Goal: Task Accomplishment & Management: Use online tool/utility

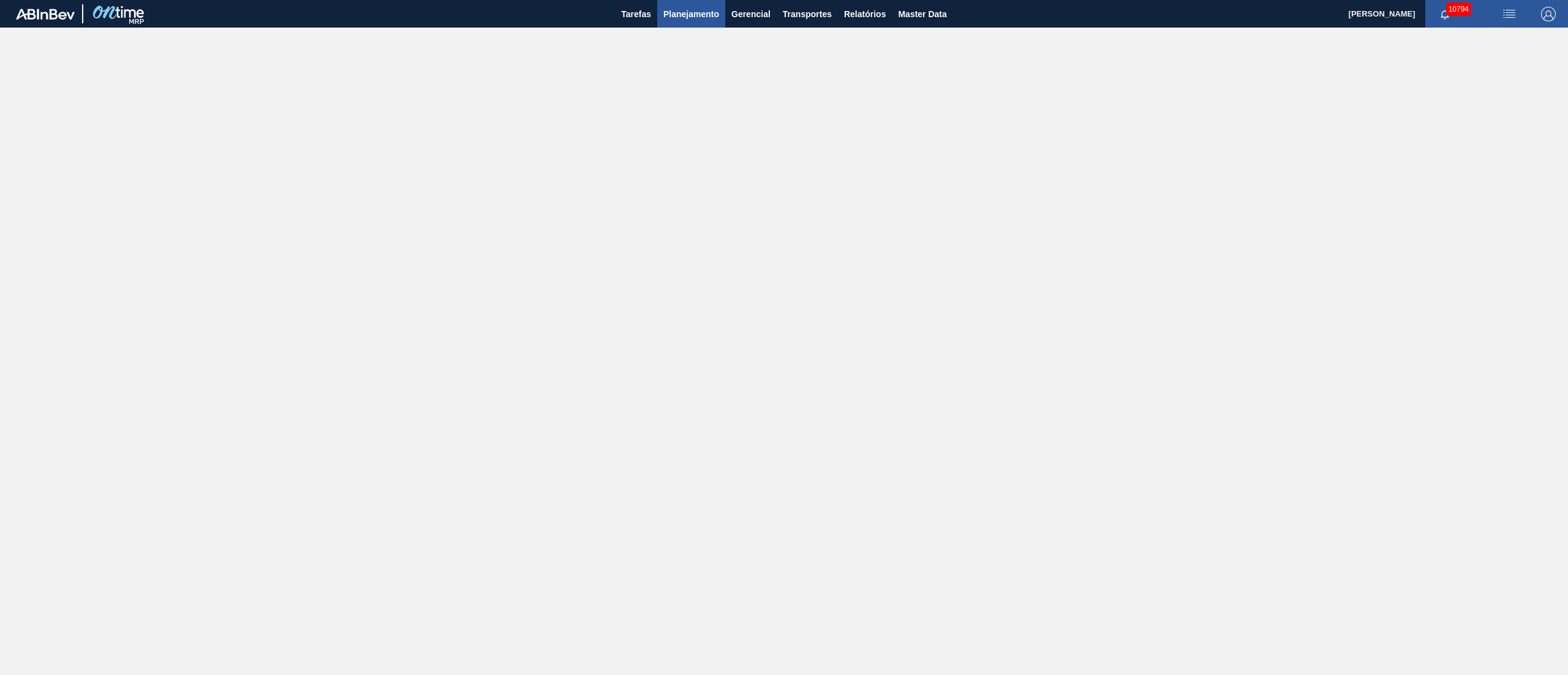
click at [711, 24] on button "Planejamento" at bounding box center [691, 14] width 68 height 28
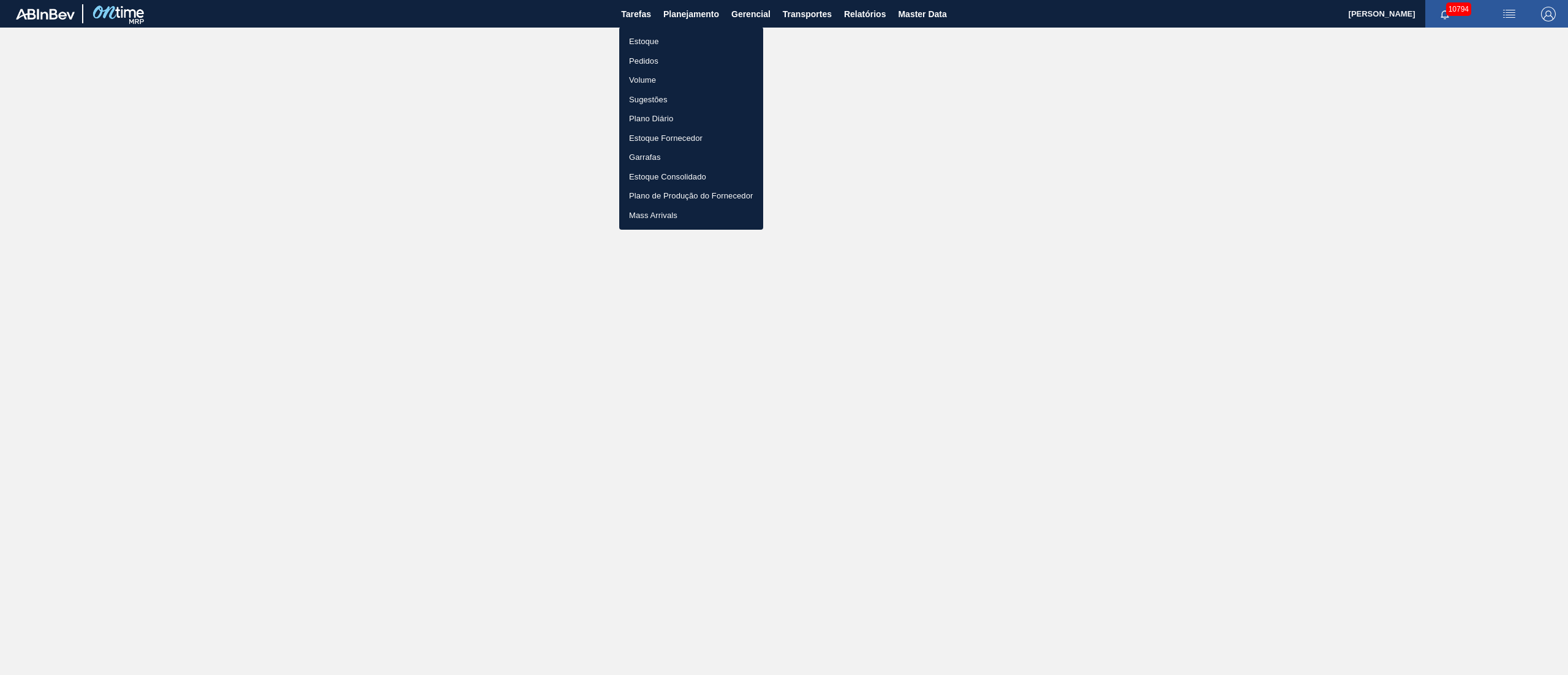
drag, startPoint x: 645, startPoint y: 61, endPoint x: 837, endPoint y: 223, distance: 251.2
click at [645, 61] on li "Pedidos" at bounding box center [691, 61] width 144 height 20
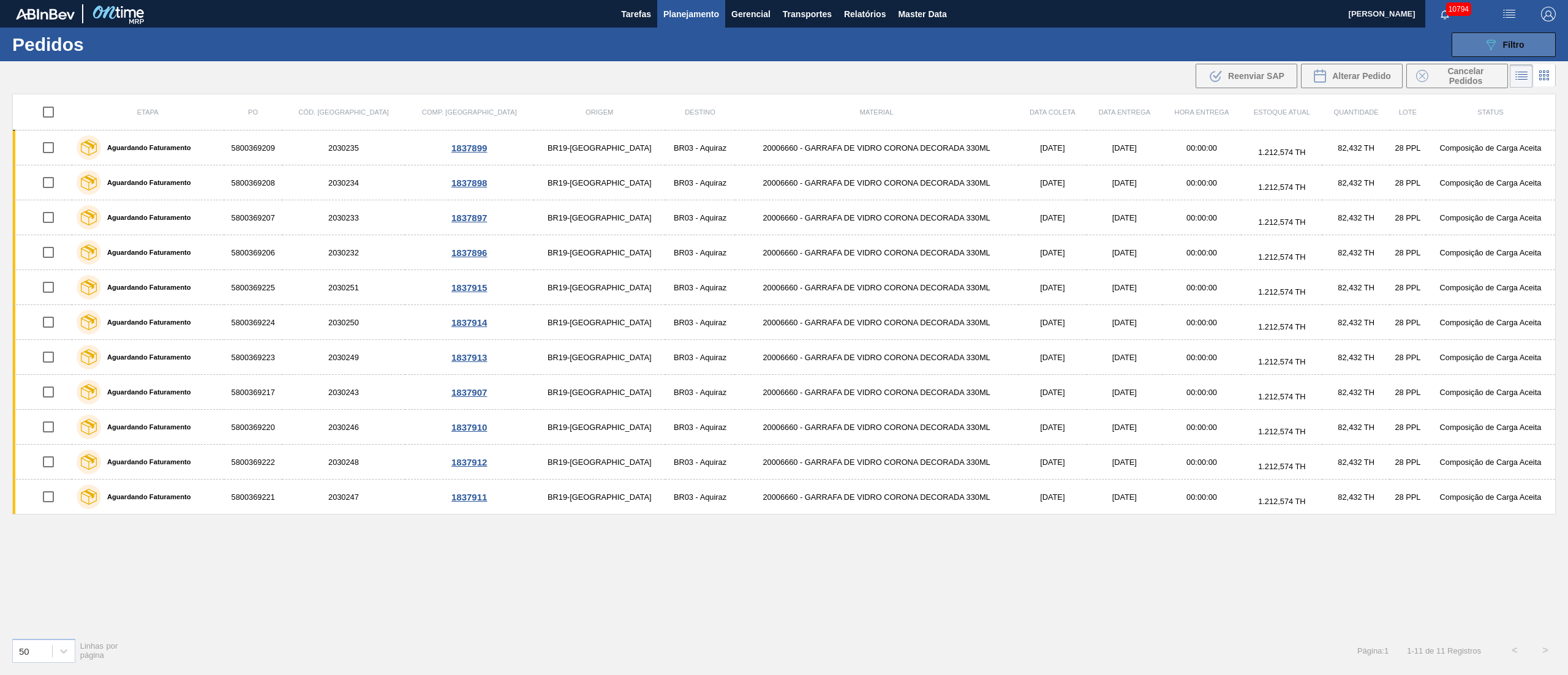
click at [1504, 49] on div "089F7B8B-B2A5-4AFE-B5C0-19BA573D28AC Filtro" at bounding box center [1504, 45] width 41 height 15
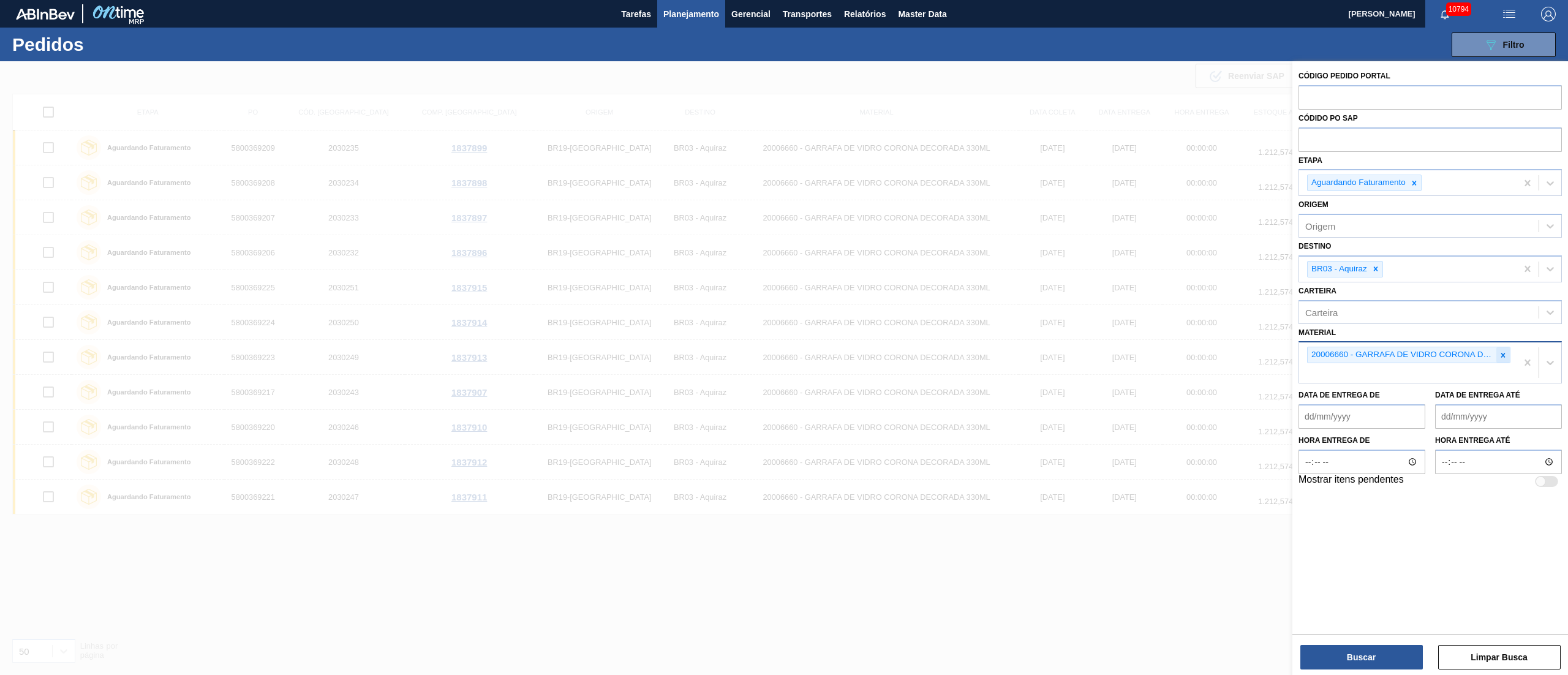
click at [1499, 355] on icon at bounding box center [1503, 355] width 9 height 9
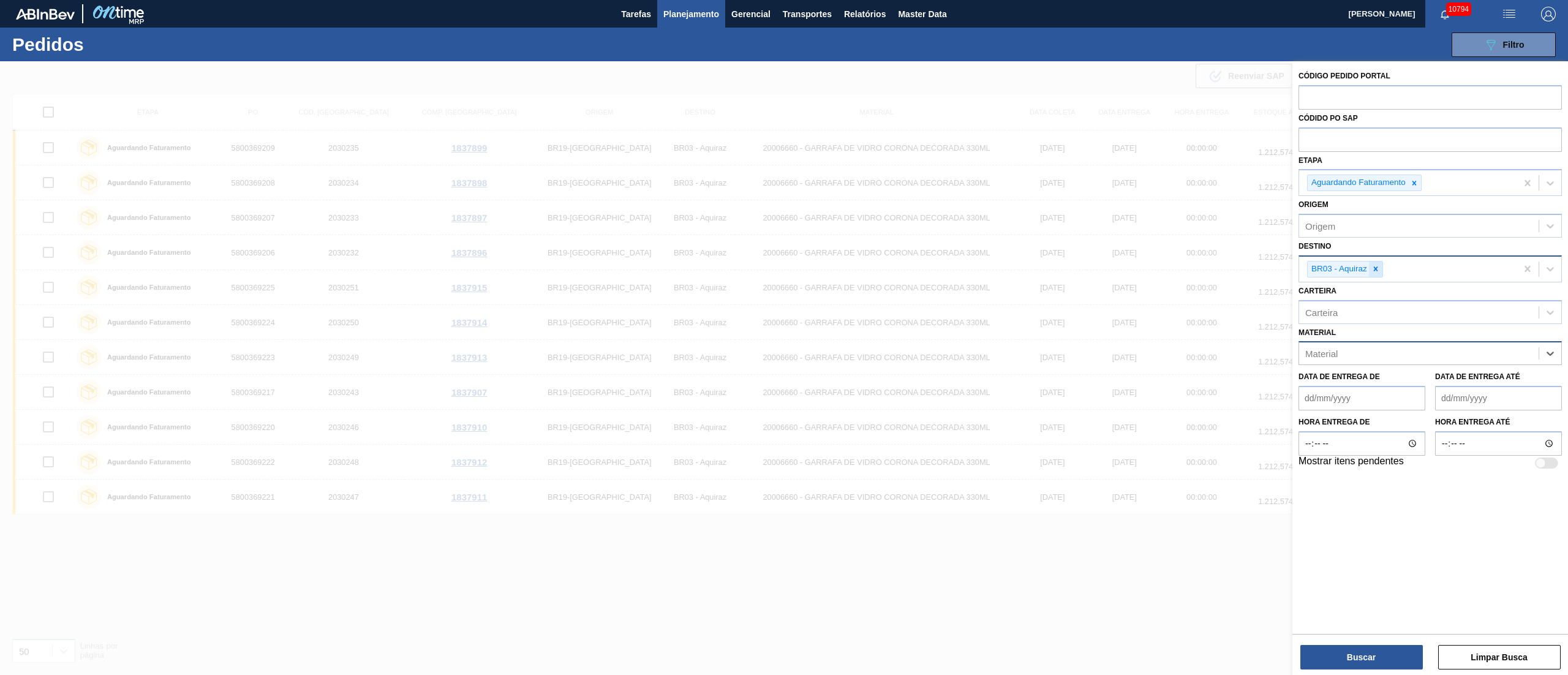
click at [1370, 265] on div at bounding box center [1376, 269] width 14 height 15
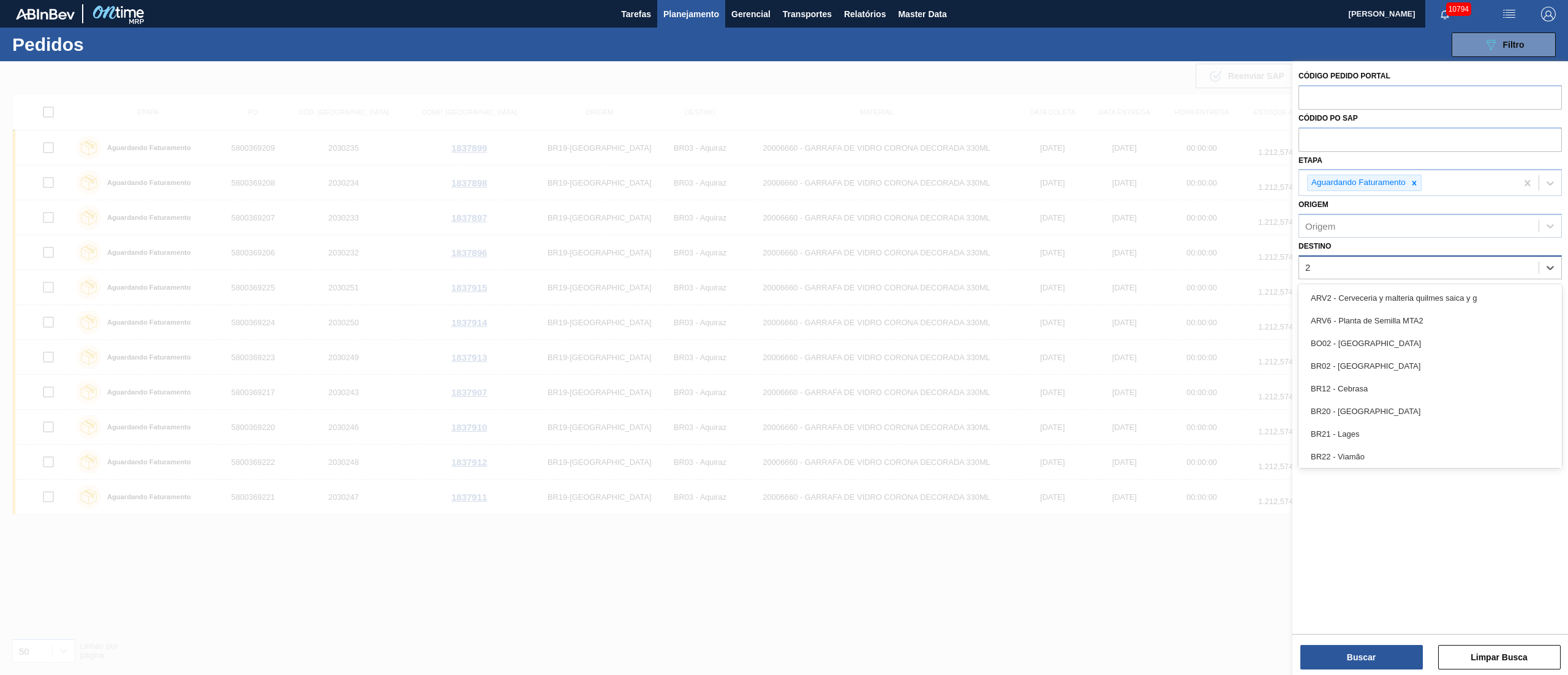
type input "26"
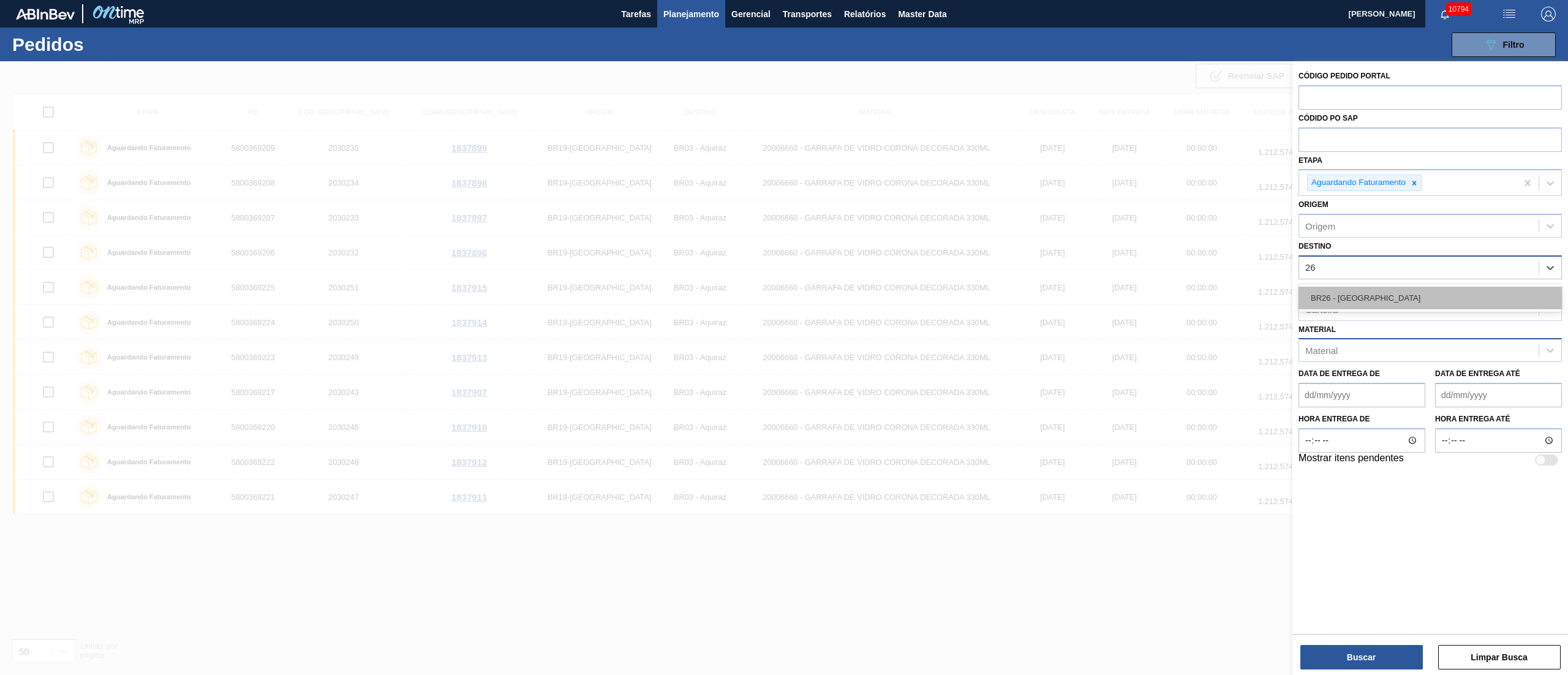
click at [1360, 289] on div "BR26 - [GEOGRAPHIC_DATA]" at bounding box center [1430, 298] width 263 height 23
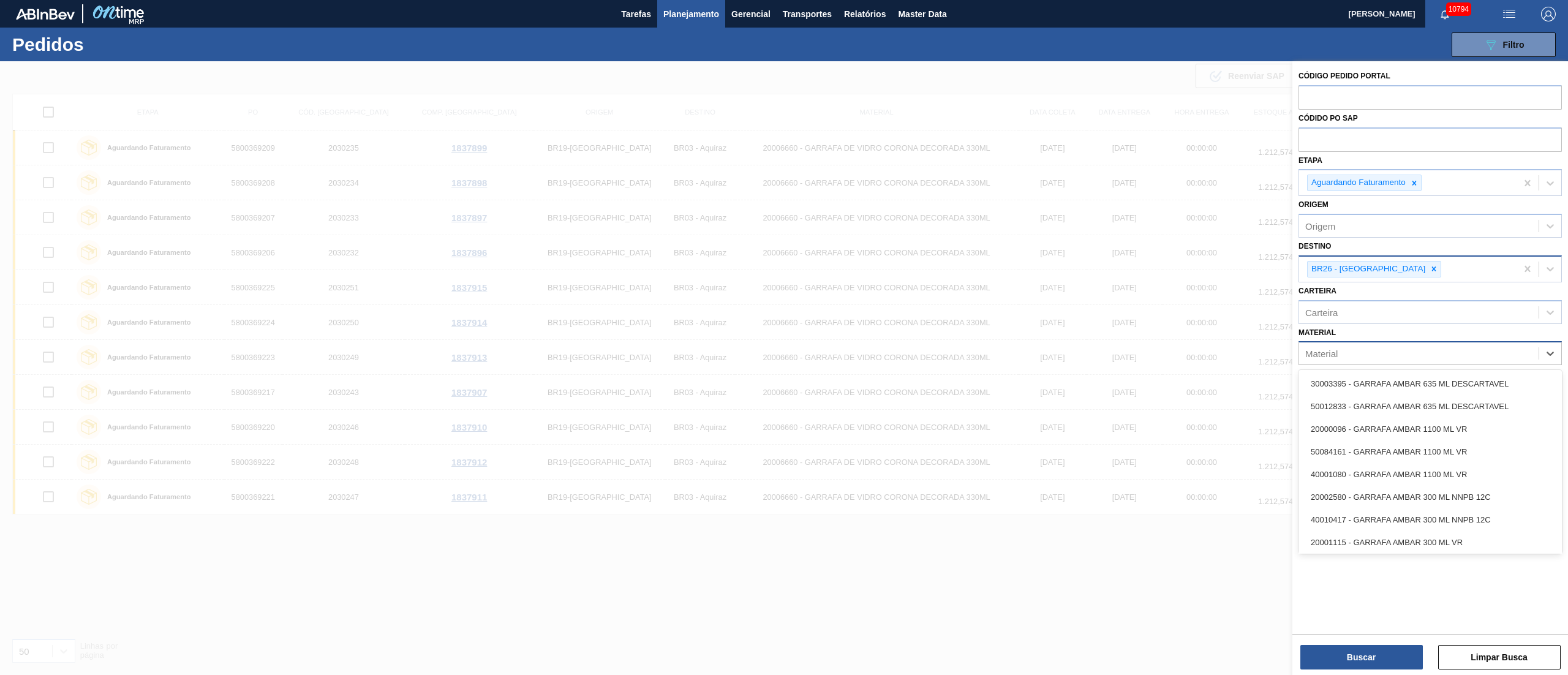
click at [1356, 350] on div "Material" at bounding box center [1418, 354] width 239 height 18
type input "corona"
drag, startPoint x: 1366, startPoint y: 384, endPoint x: 1366, endPoint y: 398, distance: 14.0
click at [1365, 384] on div "30002626 - GARRAFA CORONA 330 IN65" at bounding box center [1430, 384] width 263 height 23
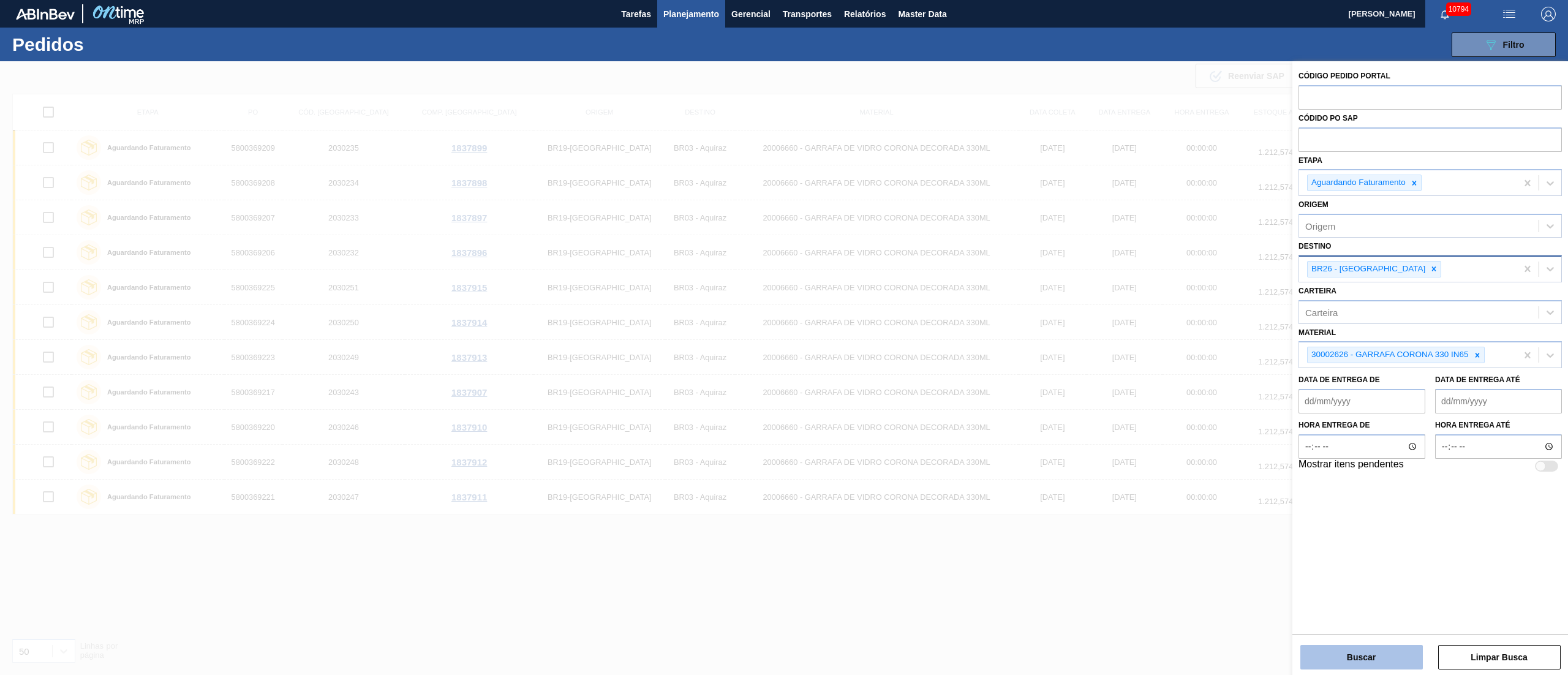
click at [1363, 656] on button "Buscar" at bounding box center [1362, 657] width 122 height 25
